Goal: Navigation & Orientation: Find specific page/section

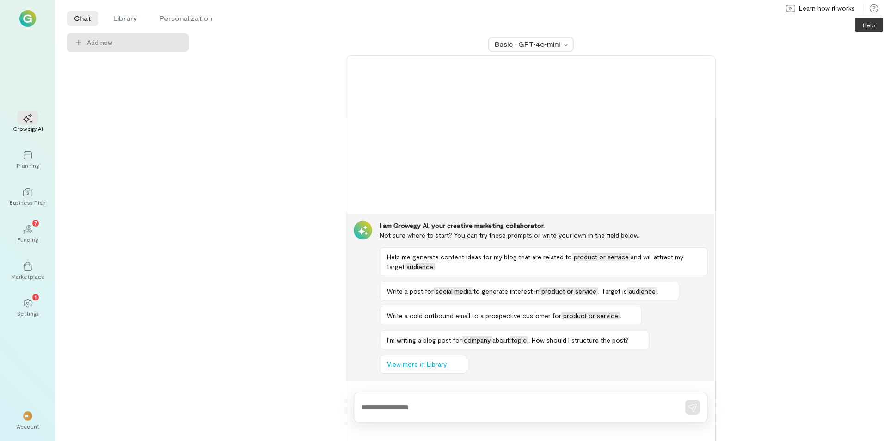
click at [874, 7] on icon at bounding box center [873, 8] width 9 height 9
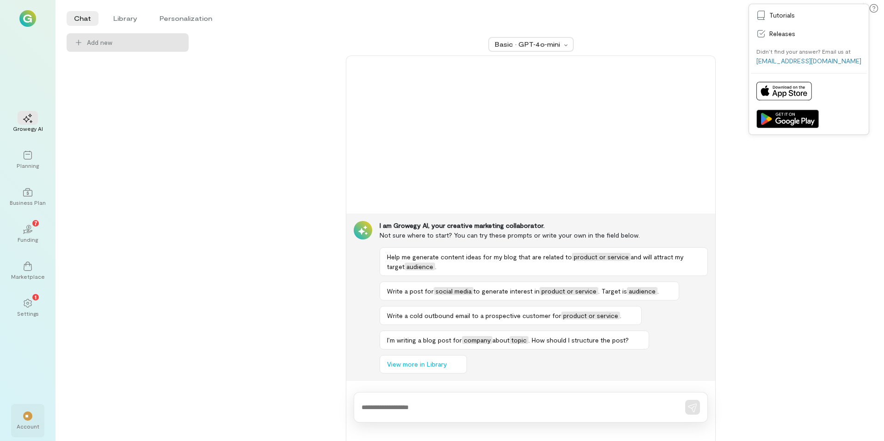
click at [27, 425] on div "Account" at bounding box center [28, 426] width 23 height 7
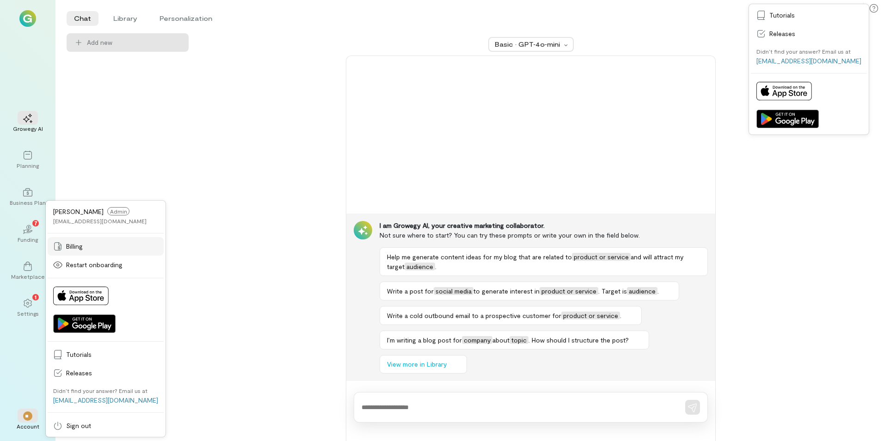
click at [78, 246] on span "Billing" at bounding box center [112, 246] width 92 height 9
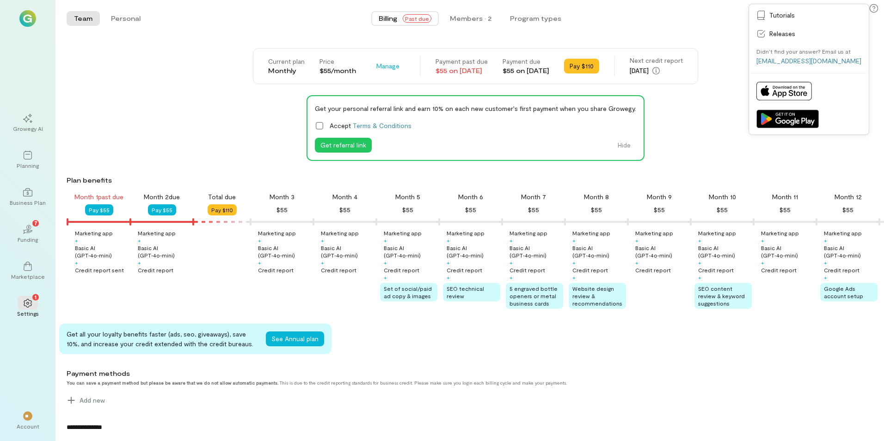
scroll to position [0, 31]
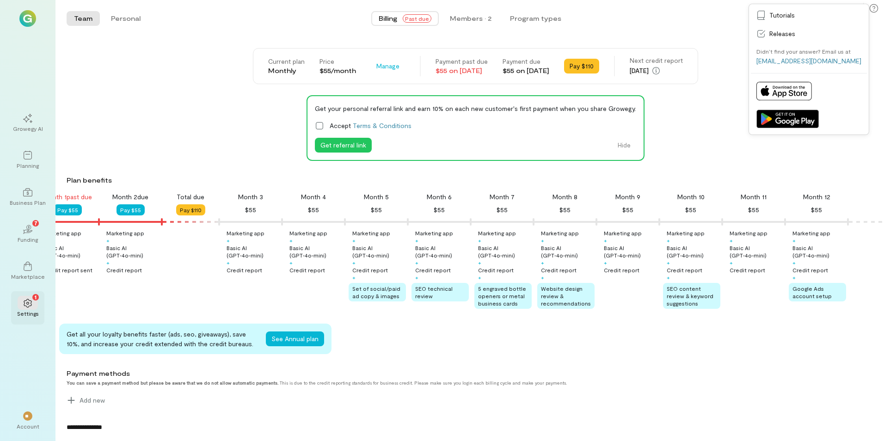
click at [30, 304] on icon at bounding box center [27, 303] width 9 height 9
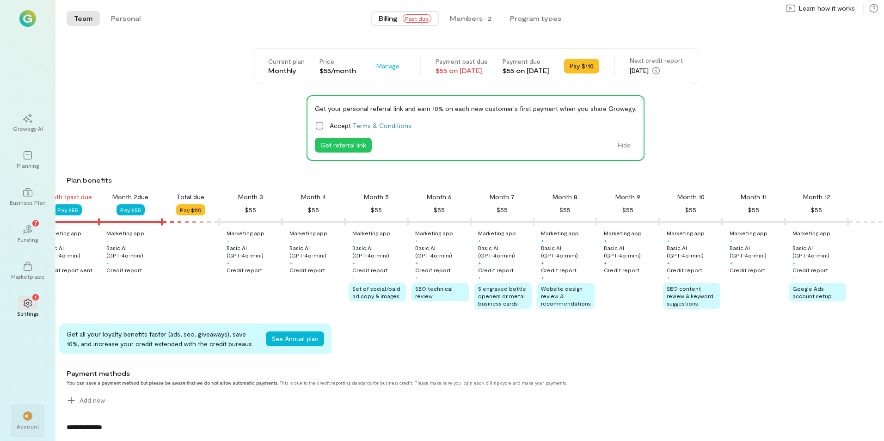
click at [32, 423] on div "Account" at bounding box center [28, 426] width 23 height 7
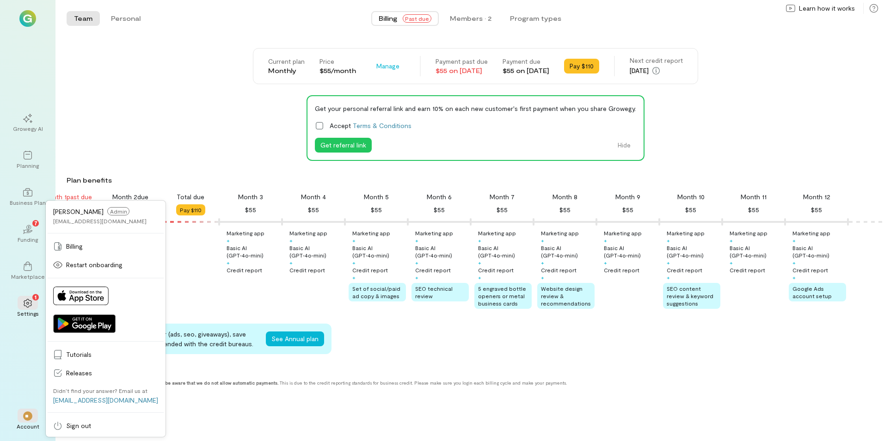
click at [108, 209] on span "Admin" at bounding box center [118, 211] width 22 height 8
click at [89, 221] on div "[EMAIL_ADDRESS][DOMAIN_NAME]" at bounding box center [99, 220] width 93 height 7
click at [30, 138] on div "Growegy AI" at bounding box center [27, 122] width 33 height 33
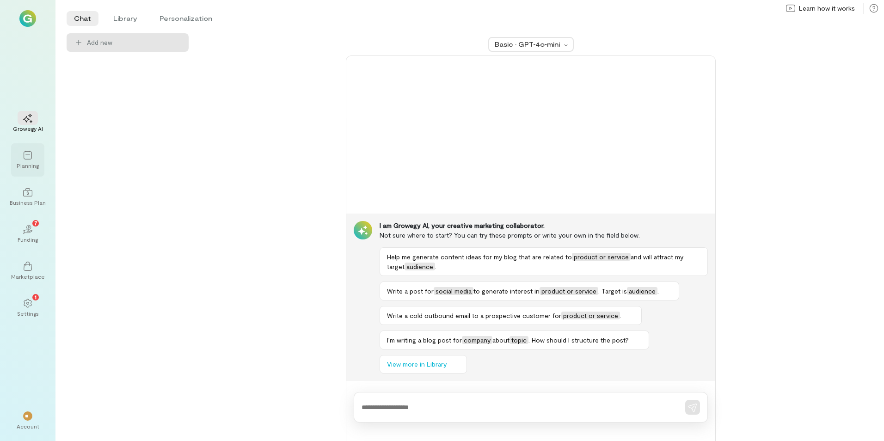
click at [25, 160] on div at bounding box center [28, 155] width 20 height 14
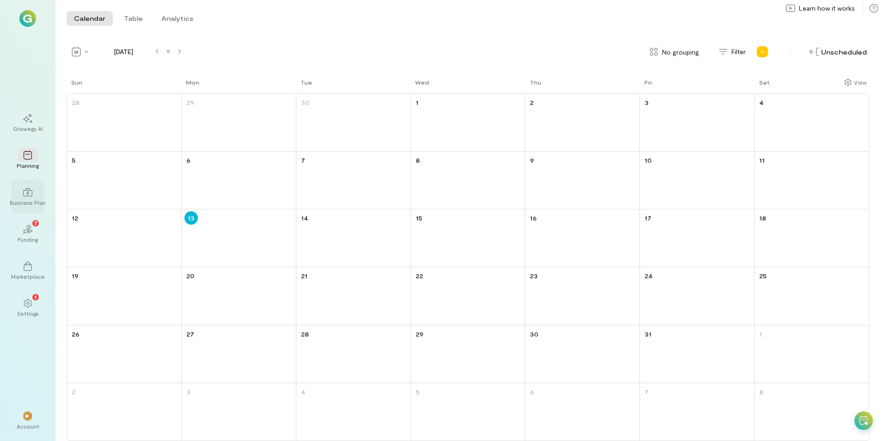
click at [28, 209] on div "Business Plan" at bounding box center [27, 196] width 33 height 33
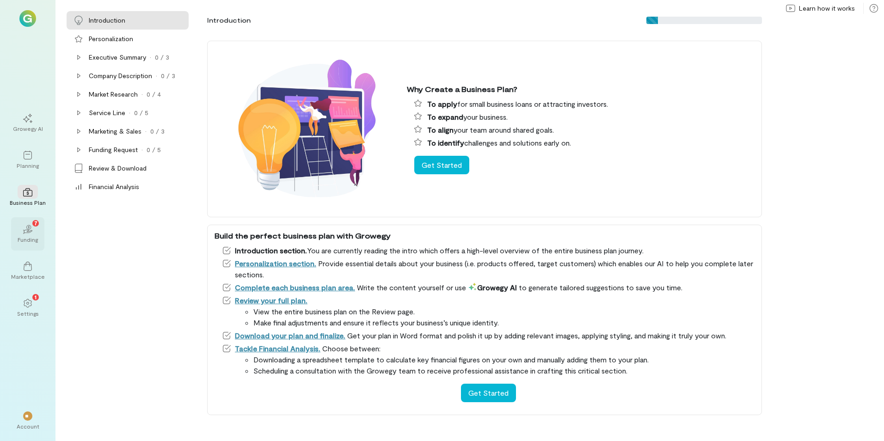
click at [24, 234] on icon at bounding box center [27, 232] width 10 height 4
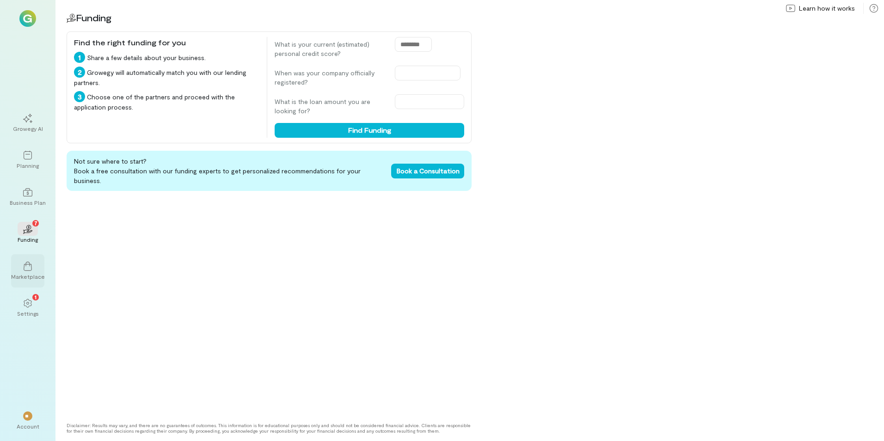
click at [26, 263] on icon at bounding box center [27, 266] width 9 height 9
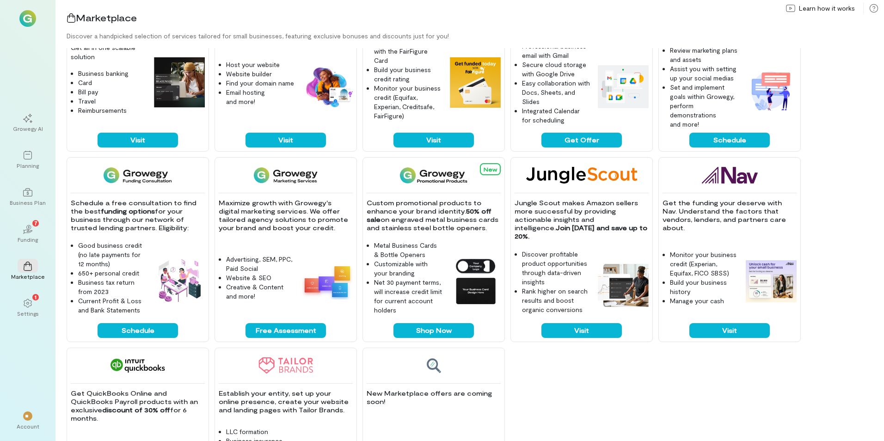
scroll to position [184, 0]
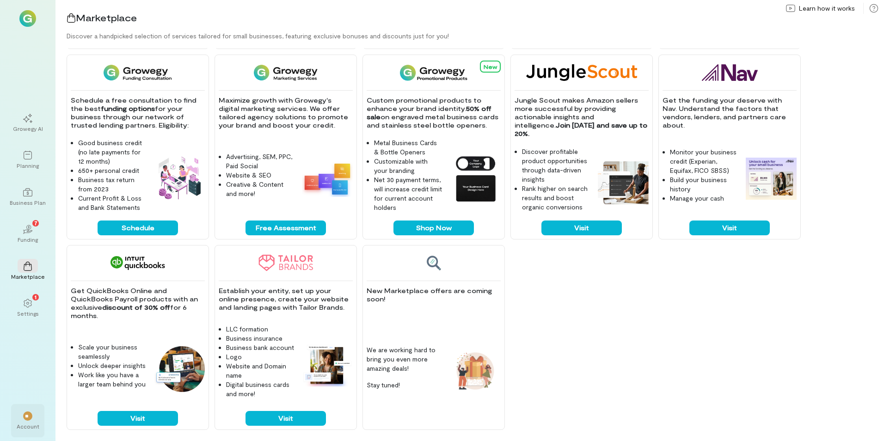
click at [19, 419] on div "**" at bounding box center [28, 416] width 20 height 14
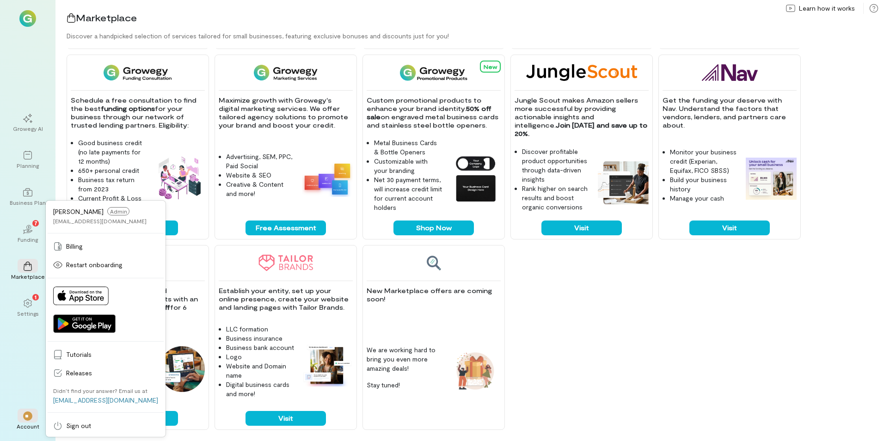
click at [107, 210] on span "Admin" at bounding box center [118, 211] width 22 height 8
drag, startPoint x: 104, startPoint y: 210, endPoint x: 80, endPoint y: 221, distance: 25.9
click at [80, 221] on div "[EMAIL_ADDRESS][DOMAIN_NAME]" at bounding box center [99, 220] width 93 height 7
click at [0, 71] on div "Growegy AI Planning Business Plan 02 7 Funding Marketplace 1 Settings ** Accoun…" at bounding box center [27, 220] width 55 height 441
